Goal: Task Accomplishment & Management: Manage account settings

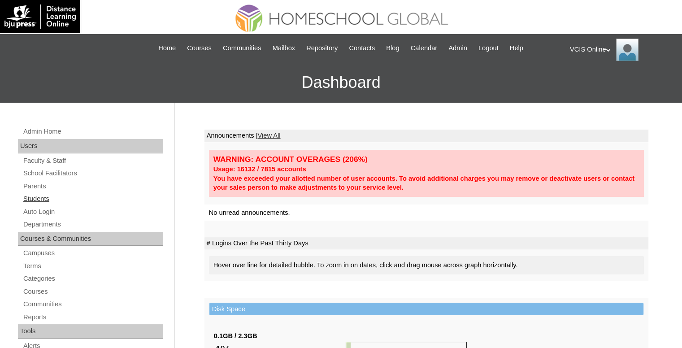
click at [45, 200] on link "Students" at bounding box center [92, 198] width 141 height 11
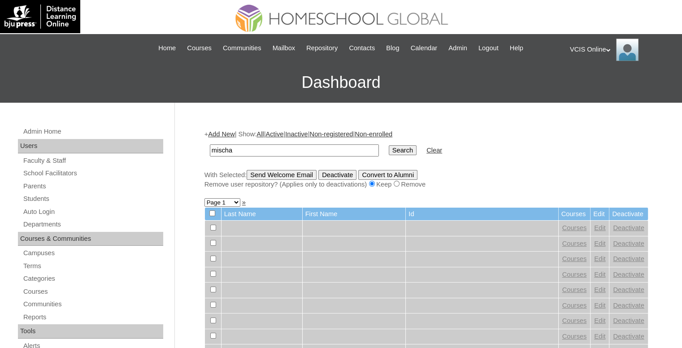
type input "mischa"
click at [389, 145] on input "Search" at bounding box center [403, 150] width 28 height 10
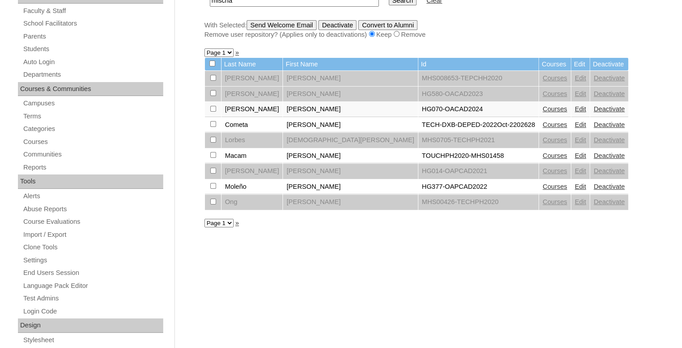
scroll to position [135, 0]
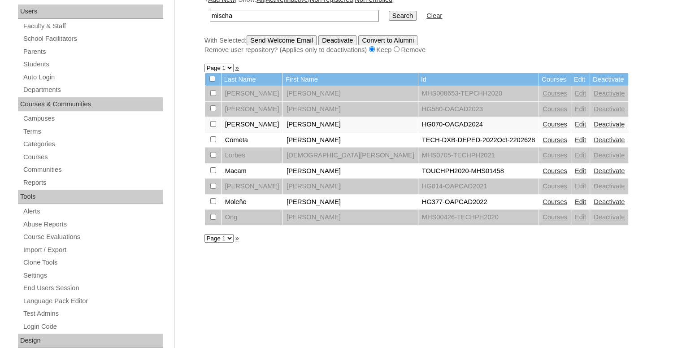
click at [296, 13] on input "mischa" at bounding box center [294, 16] width 169 height 12
type input "mischa kenleigh"
click at [389, 11] on input "Search" at bounding box center [403, 16] width 28 height 10
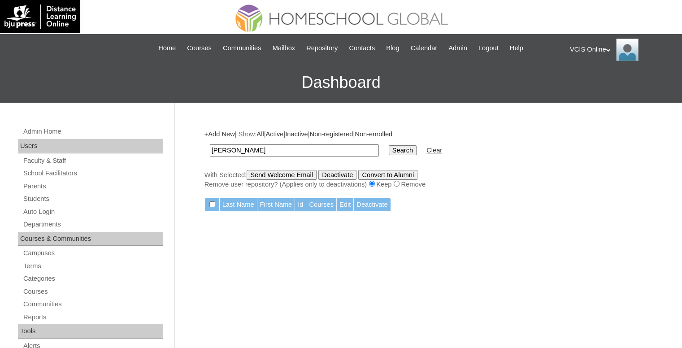
paste input "VCIS002-5A-SA2025"
type input "VCIS002-5A-SA2025"
click at [389, 153] on input "Search" at bounding box center [403, 150] width 28 height 10
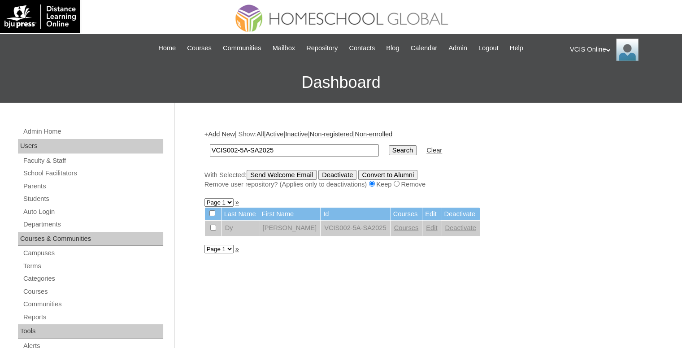
click at [429, 228] on link "Edit" at bounding box center [431, 227] width 11 height 7
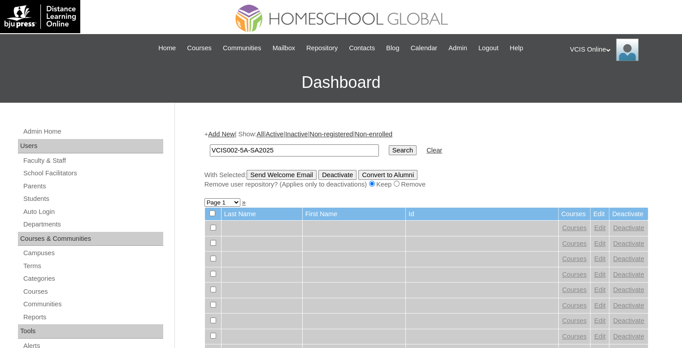
type input "VCIS002-5A-SA2025"
click at [389, 146] on input "Search" at bounding box center [403, 150] width 28 height 10
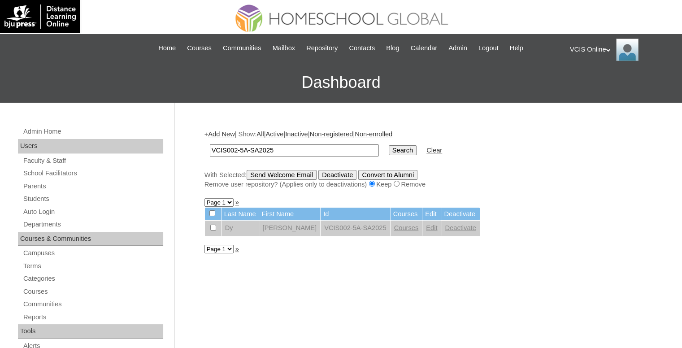
click at [429, 226] on link "Edit" at bounding box center [431, 227] width 11 height 7
click at [403, 228] on link "Courses" at bounding box center [406, 227] width 25 height 7
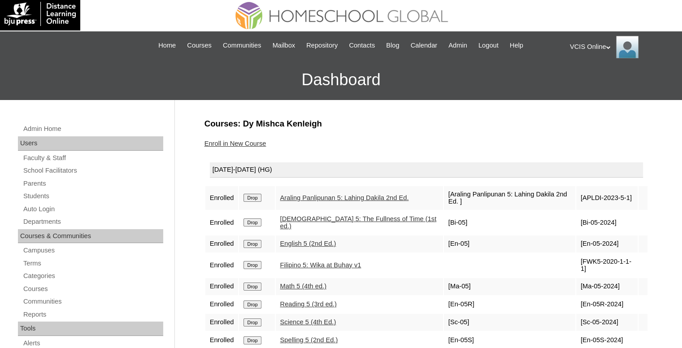
scroll to position [135, 0]
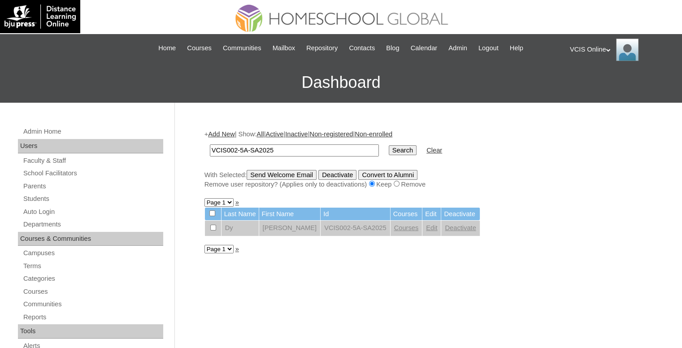
click at [431, 226] on link "Edit" at bounding box center [431, 227] width 11 height 7
click at [365, 229] on td "VCIS002-5A-SA2025" at bounding box center [355, 228] width 69 height 15
drag, startPoint x: 330, startPoint y: 227, endPoint x: 384, endPoint y: 232, distance: 54.9
click at [384, 232] on td "VCIS002-5A-SA2025" at bounding box center [355, 228] width 69 height 15
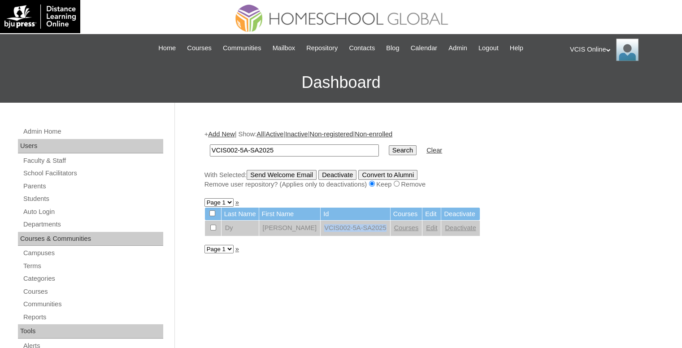
copy td "VCIS002-5A-SA2025"
click at [429, 227] on link "Edit" at bounding box center [431, 227] width 11 height 7
click at [215, 225] on input "checkbox" at bounding box center [213, 228] width 6 height 6
click at [213, 226] on input "checkbox" at bounding box center [213, 228] width 6 height 6
checkbox input "false"
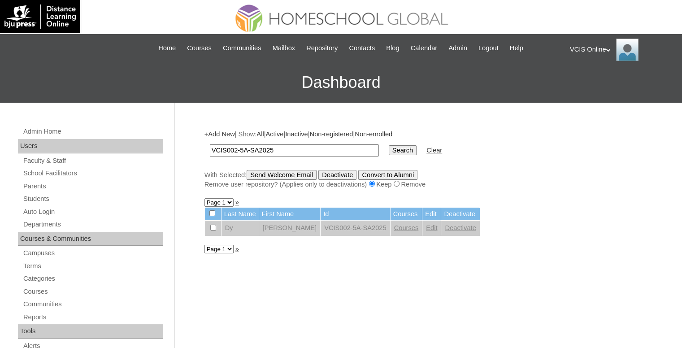
click at [431, 225] on link "Edit" at bounding box center [431, 227] width 11 height 7
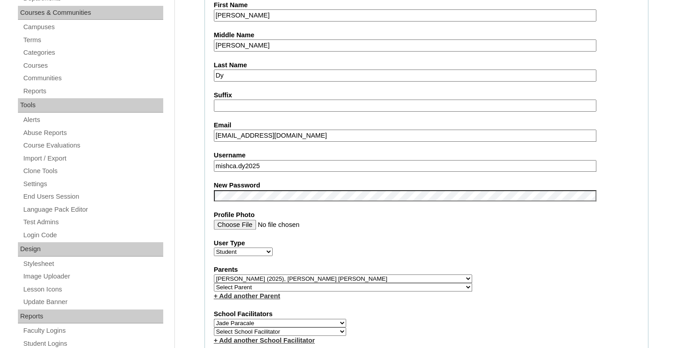
scroll to position [269, 0]
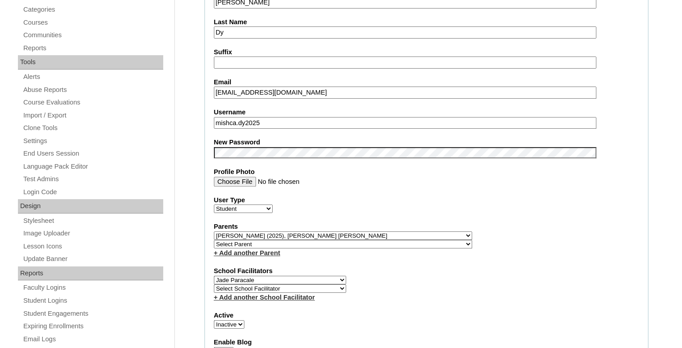
click at [298, 117] on input "mishca.dy2025" at bounding box center [405, 123] width 382 height 12
click at [317, 91] on input "mkdy.student@vcis.edu.ph" at bounding box center [405, 93] width 382 height 12
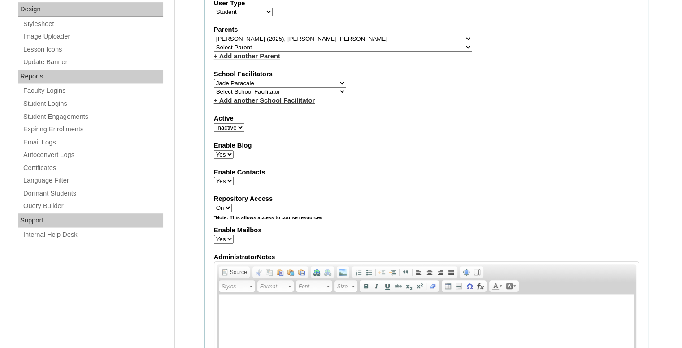
scroll to position [493, 0]
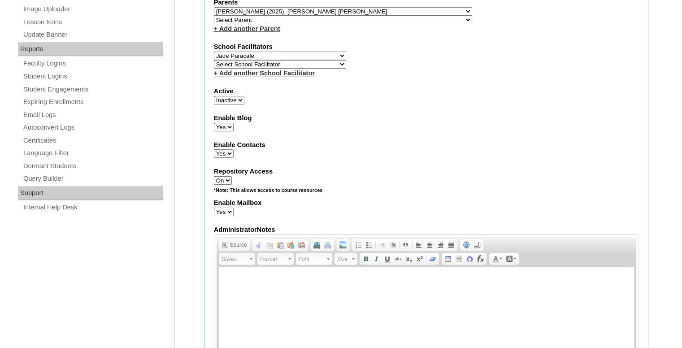
click at [228, 96] on select "Active Inactive" at bounding box center [229, 100] width 30 height 9
select select "1"
click at [214, 96] on select "Active Inactive" at bounding box center [229, 100] width 30 height 9
click at [314, 113] on label "Enable Blog" at bounding box center [426, 117] width 425 height 9
click at [234, 123] on select "Yes No" at bounding box center [224, 127] width 20 height 9
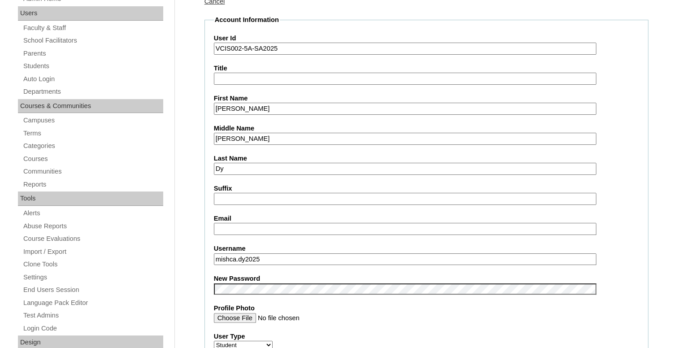
scroll to position [179, 0]
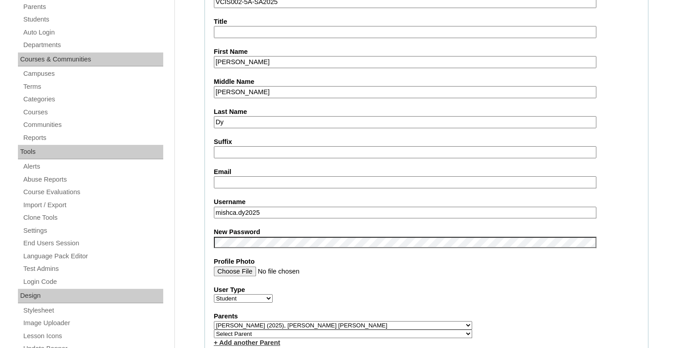
click at [297, 172] on label "Email" at bounding box center [426, 171] width 425 height 9
click at [297, 176] on input "Email" at bounding box center [405, 182] width 382 height 12
click at [295, 180] on input "Email" at bounding box center [405, 182] width 382 height 12
paste input "mkdy.student@vcis.edu.ph"
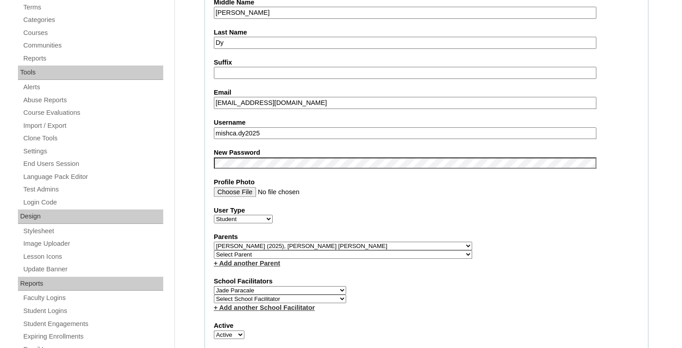
scroll to position [359, 0]
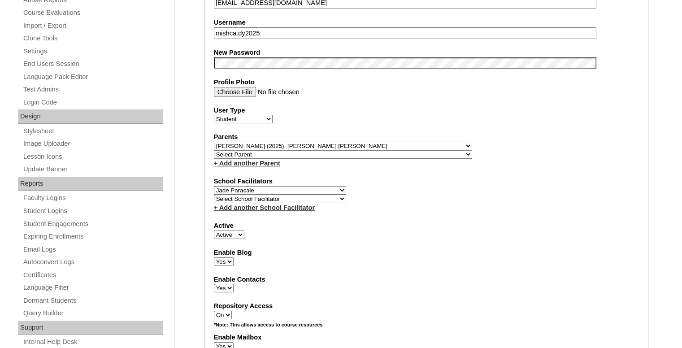
type input "mkdy.student@vcis.edu.ph"
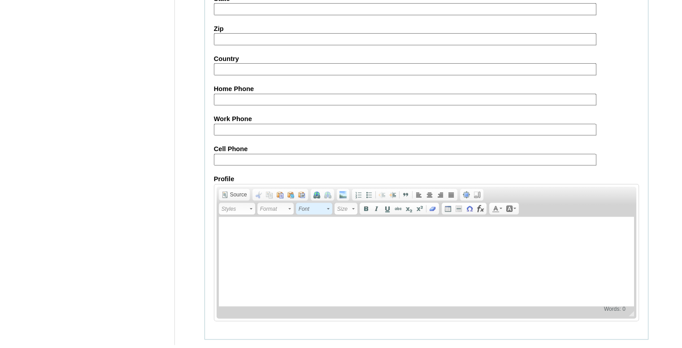
scroll to position [1017, 0]
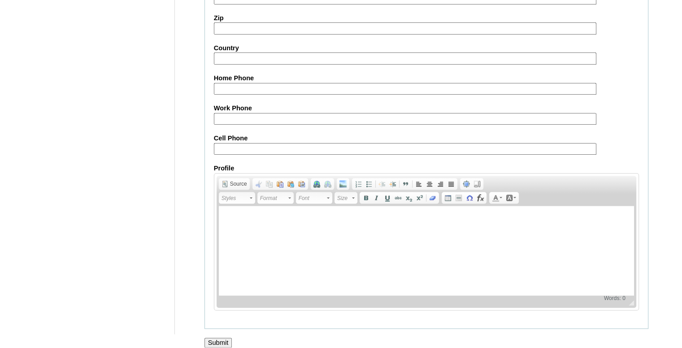
click at [226, 338] on input "Submit" at bounding box center [218, 343] width 28 height 10
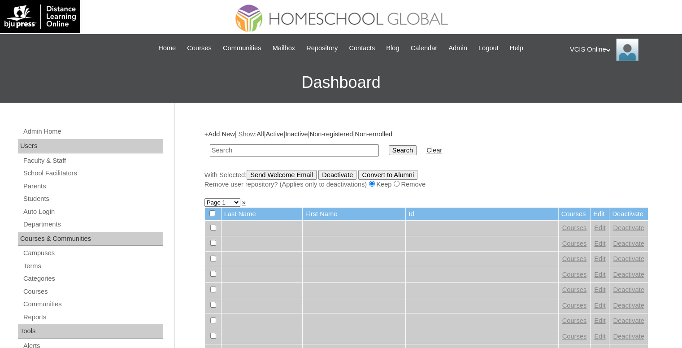
click at [242, 146] on input "text" at bounding box center [294, 150] width 169 height 12
paste input "VCIS002-5A-SA2025"
type input "VCIS002-5A-SA2025"
click at [389, 145] on input "Search" at bounding box center [403, 150] width 28 height 10
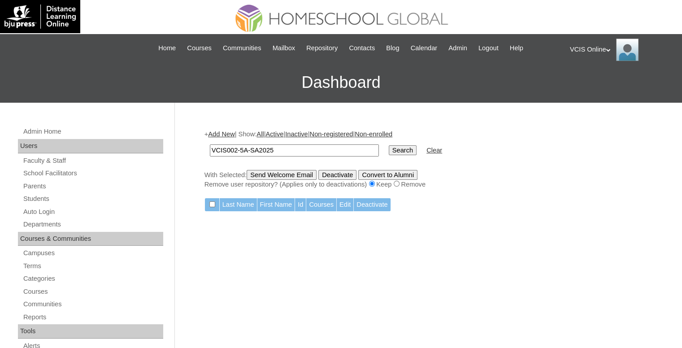
click at [321, 150] on input "VCIS002-5A-SA2025" at bounding box center [294, 150] width 169 height 12
type input "VCIS002-5A-SA2025"
click at [389, 145] on input "Search" at bounding box center [403, 150] width 28 height 10
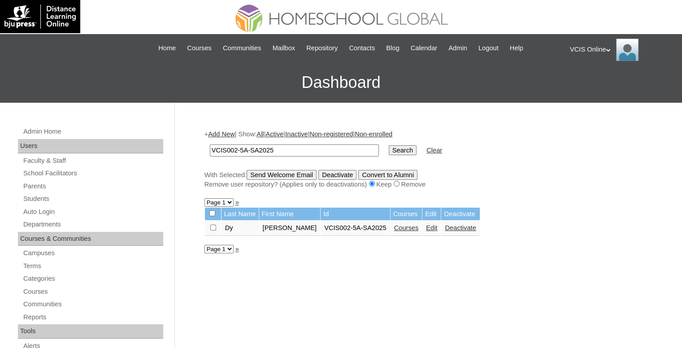
click at [430, 226] on link "Edit" at bounding box center [431, 227] width 11 height 7
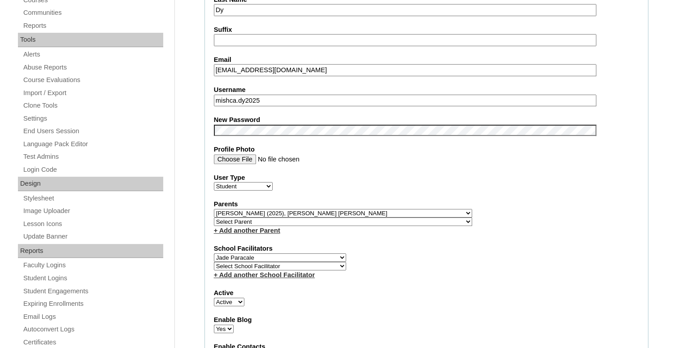
scroll to position [359, 0]
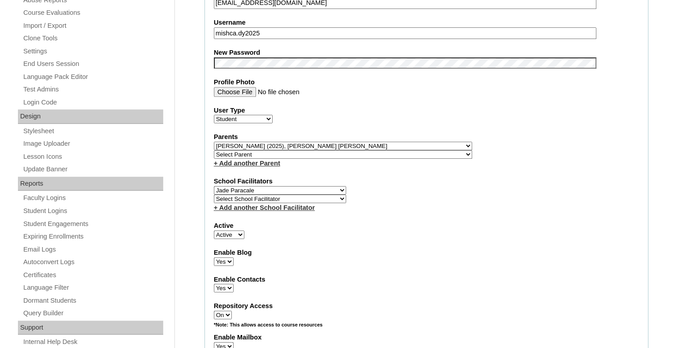
click at [380, 177] on label "School Facilitators" at bounding box center [426, 181] width 425 height 9
click at [240, 232] on select "Active Inactive" at bounding box center [229, 234] width 30 height 9
select select "0"
click at [214, 230] on select "Active Inactive" at bounding box center [229, 234] width 30 height 9
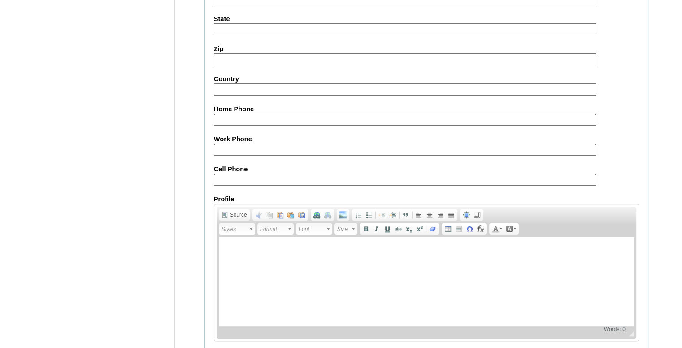
scroll to position [1017, 0]
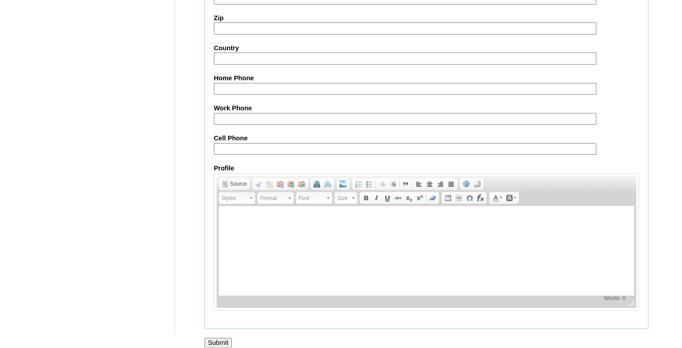
click at [221, 347] on div at bounding box center [341, 351] width 682 height 9
click at [222, 338] on input "Submit" at bounding box center [218, 343] width 28 height 10
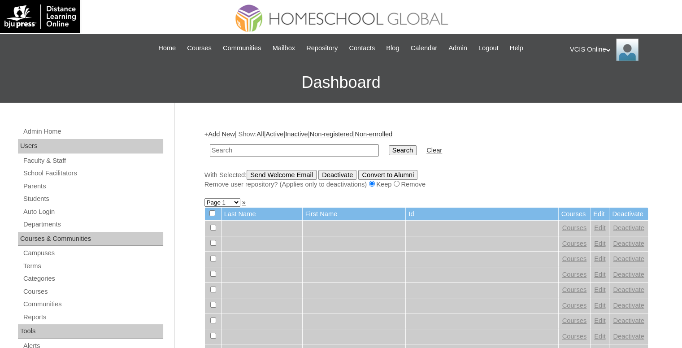
click at [273, 145] on input "text" at bounding box center [294, 150] width 169 height 12
paste input "VCIS002-5A-SA2025"
type input "VCIS002-5A-SA2025"
click at [389, 147] on input "Search" at bounding box center [403, 150] width 28 height 10
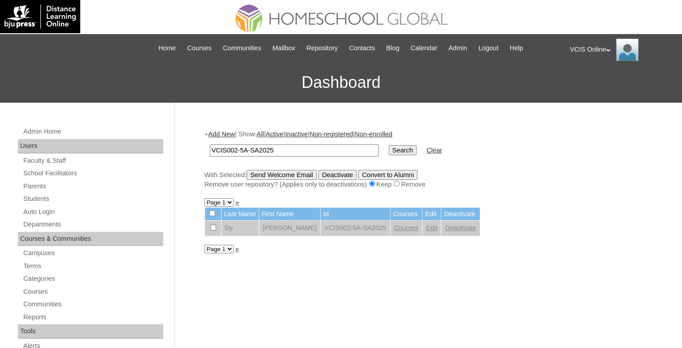
click at [426, 226] on link "Edit" at bounding box center [431, 227] width 11 height 7
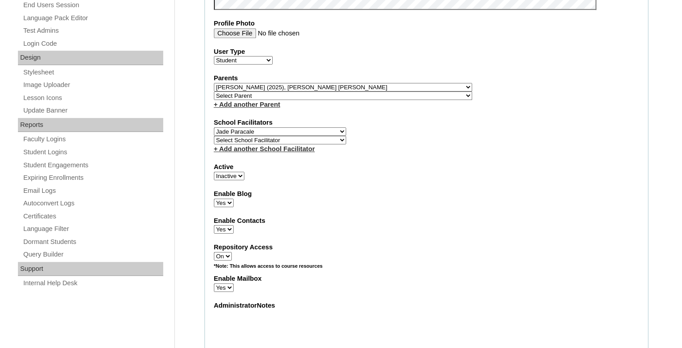
scroll to position [417, 0]
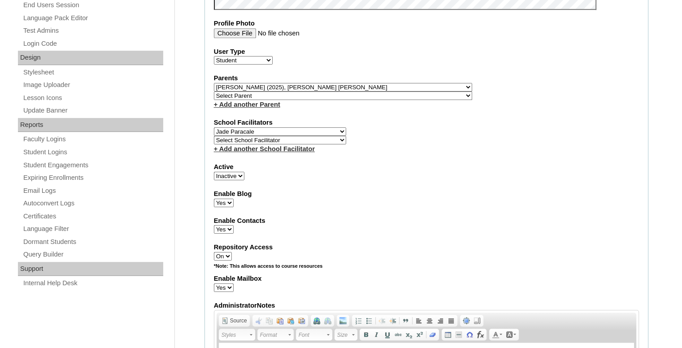
click at [228, 172] on select "Active Inactive" at bounding box center [229, 176] width 30 height 9
select select "1"
click at [214, 172] on select "Active Inactive" at bounding box center [229, 176] width 30 height 9
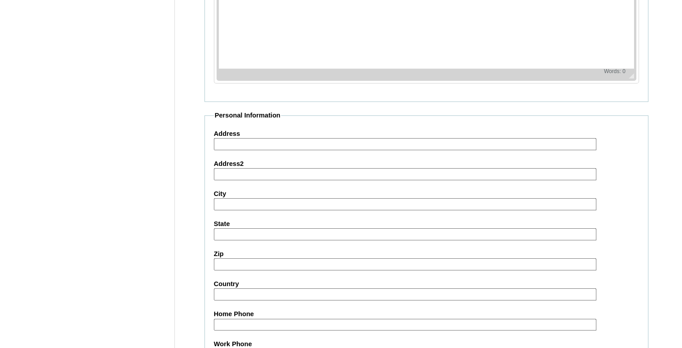
scroll to position [1017, 0]
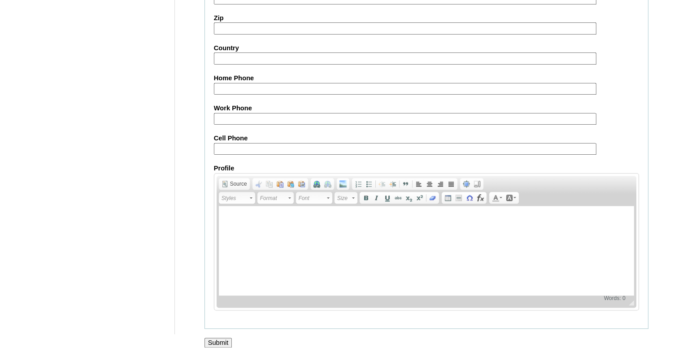
click at [219, 338] on input "Submit" at bounding box center [218, 343] width 28 height 10
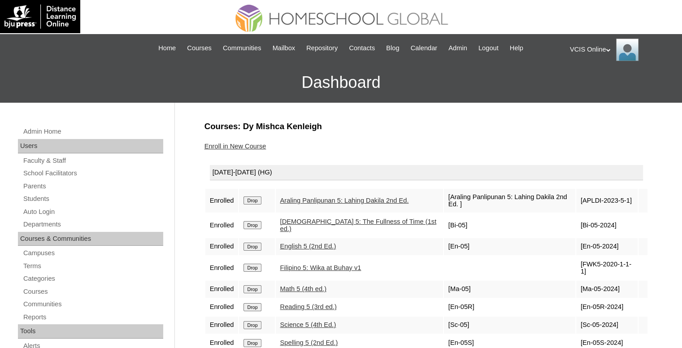
click at [577, 48] on div "VCIS Online My Profile My Settings Logout" at bounding box center [621, 50] width 103 height 22
